Goal: Information Seeking & Learning: Learn about a topic

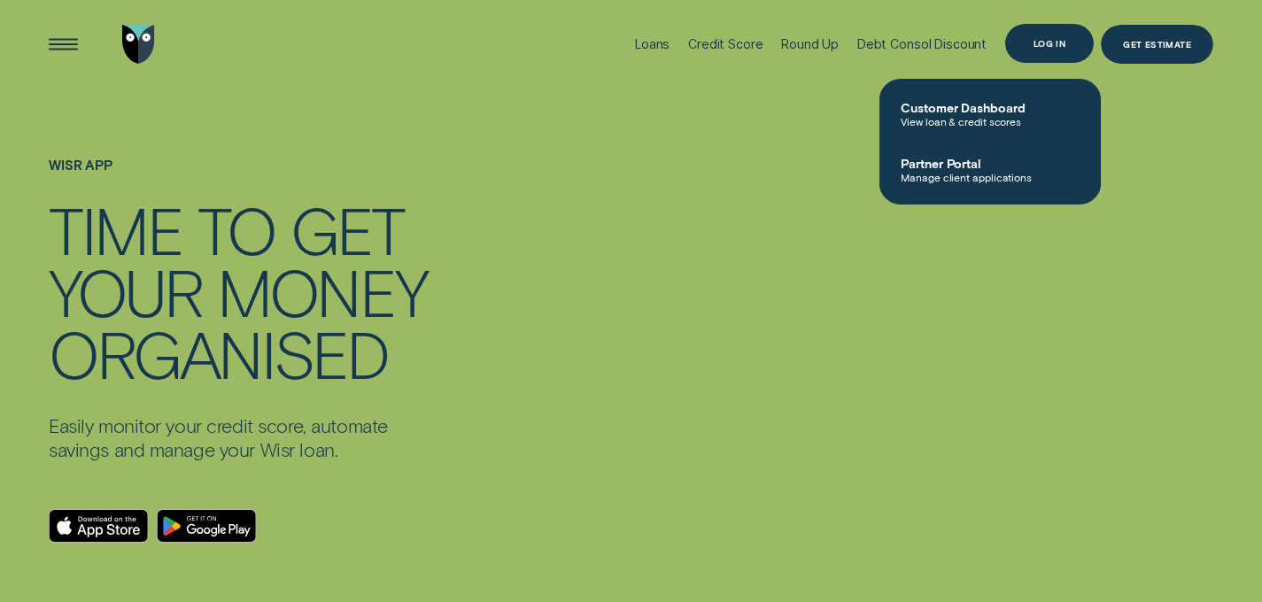
click at [1057, 43] on div "Log in" at bounding box center [1050, 44] width 32 height 8
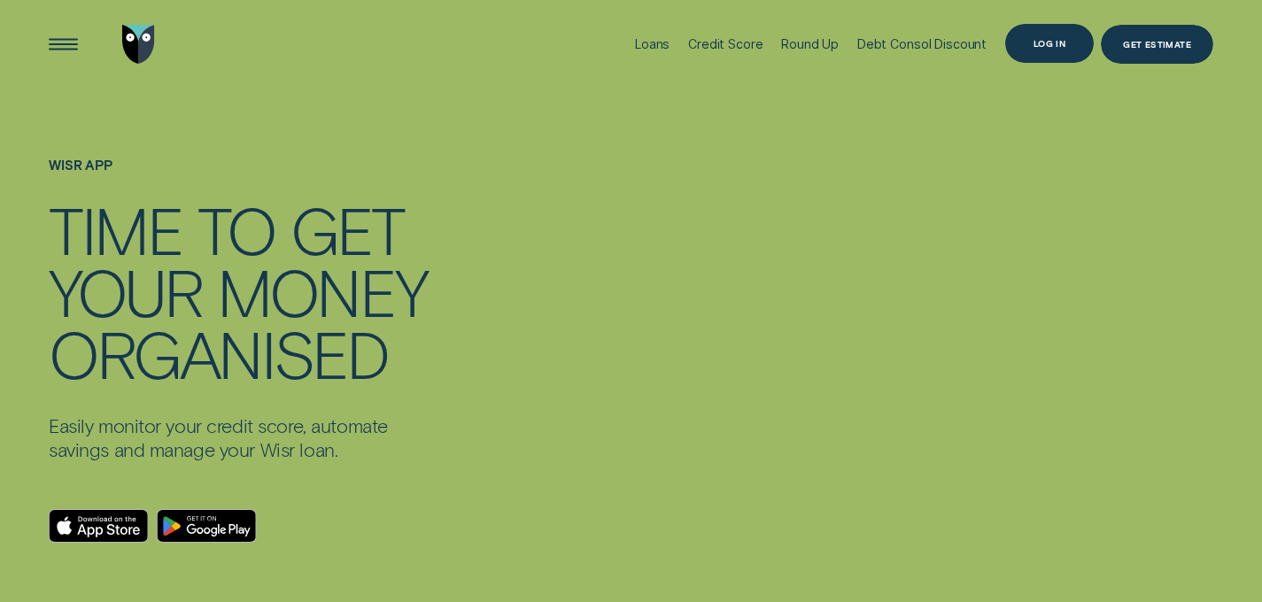
click at [1028, 45] on div "Log in" at bounding box center [1049, 44] width 89 height 40
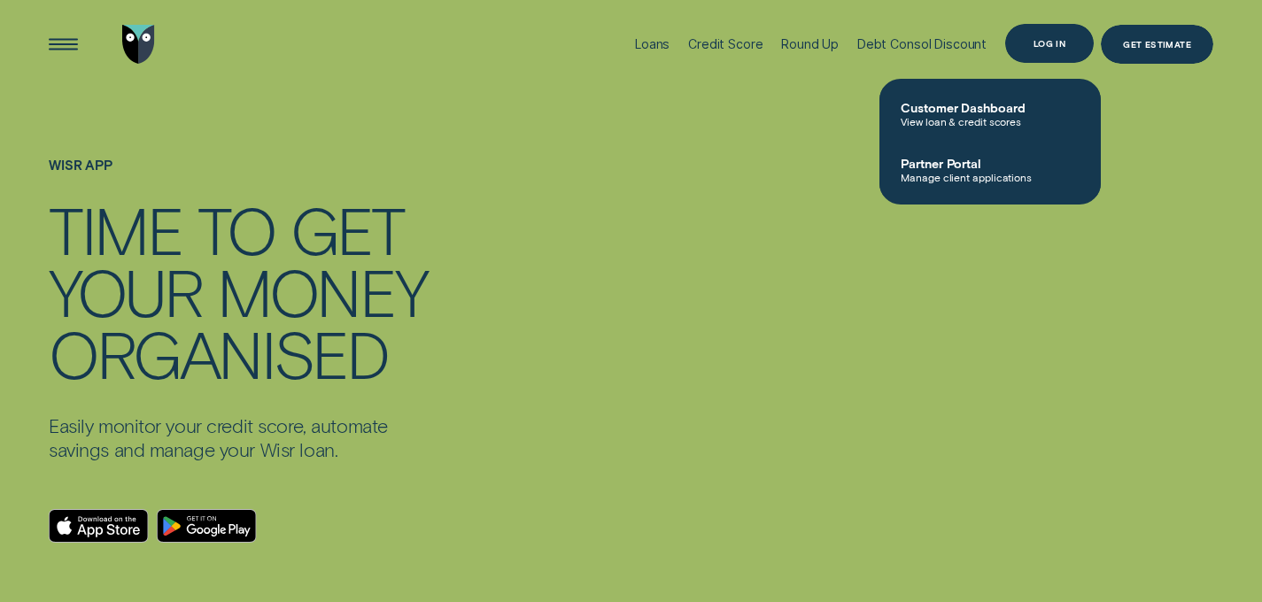
click at [1028, 45] on div "Log in" at bounding box center [1049, 44] width 89 height 40
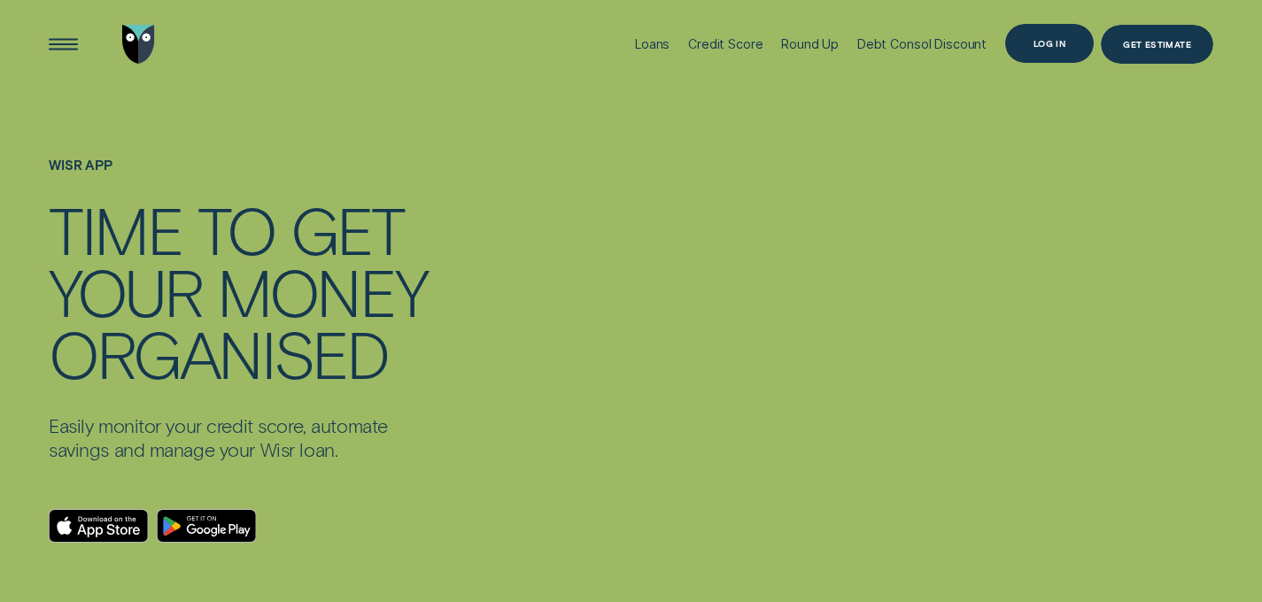
click at [1071, 35] on div "Log in" at bounding box center [1049, 44] width 89 height 40
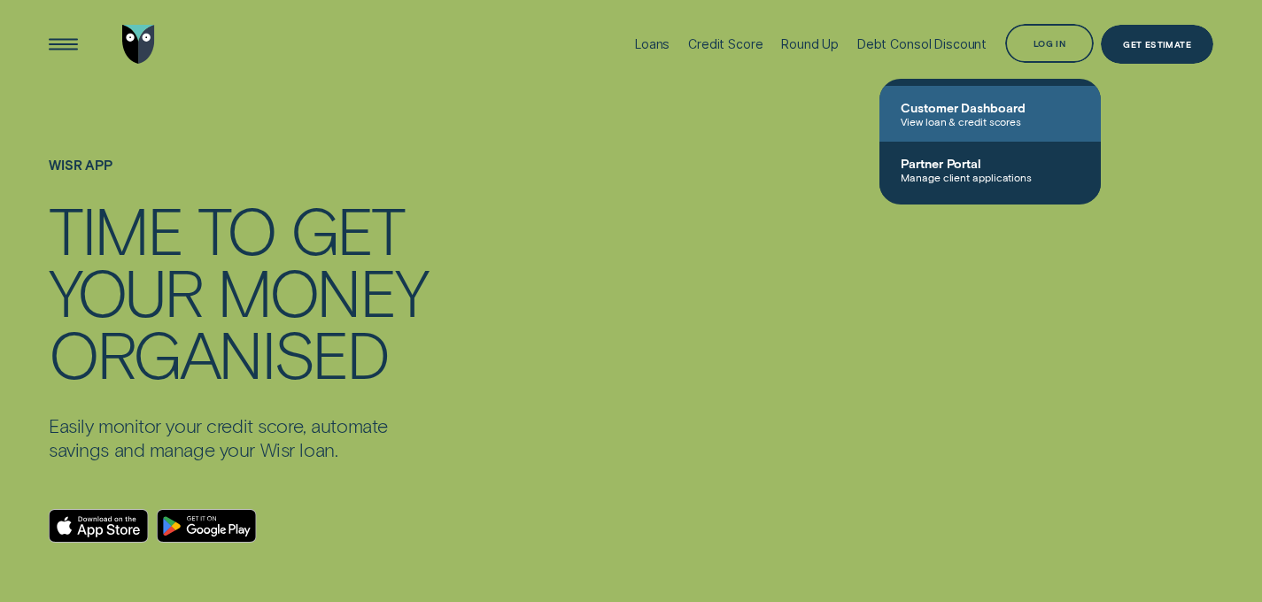
click at [947, 120] on span "View loan & credit scores" at bounding box center [990, 121] width 179 height 12
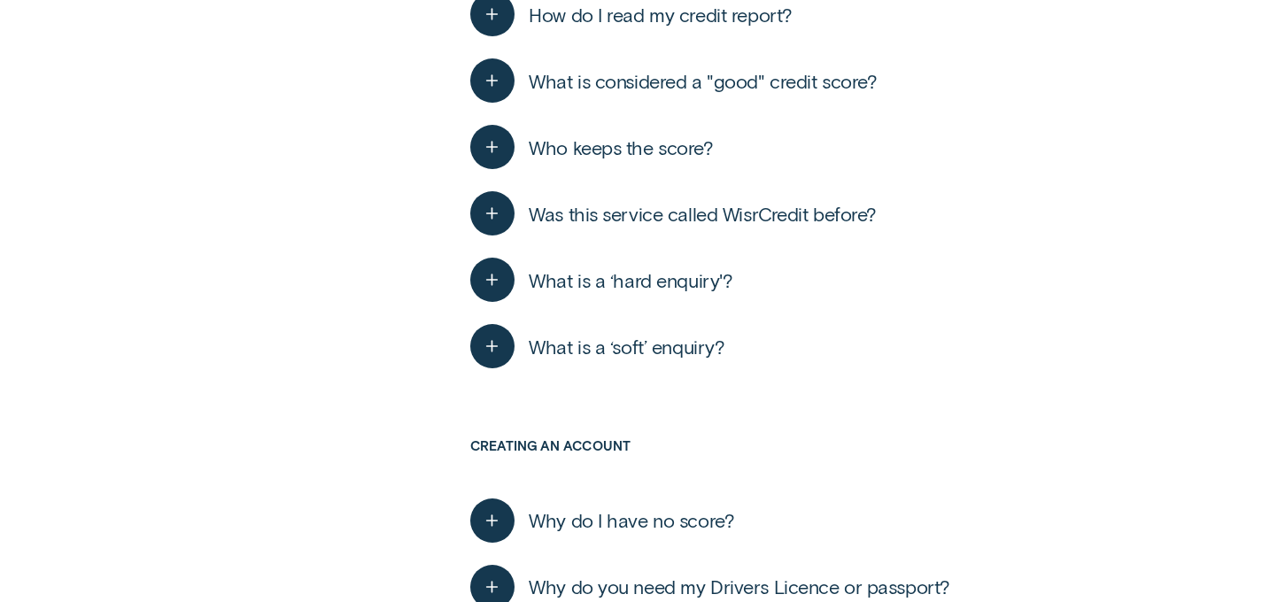
scroll to position [1265, 0]
